Goal: Complete application form: Complete application form

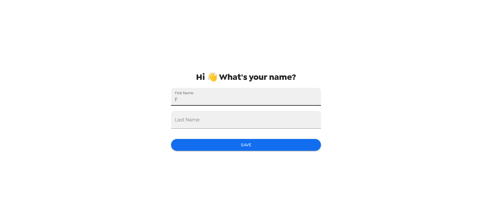
click at [291, 92] on input "F" at bounding box center [246, 97] width 150 height 18
type input "FF"
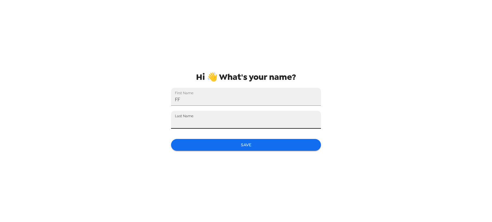
click at [283, 118] on input "Last Name" at bounding box center [246, 120] width 150 height 18
type input "F"
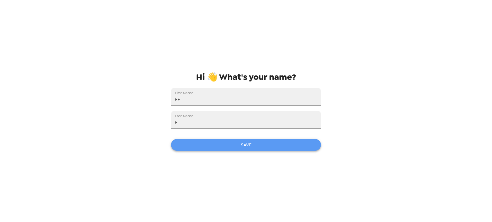
click at [269, 148] on button "Save" at bounding box center [246, 145] width 150 height 12
